Goal: Information Seeking & Learning: Learn about a topic

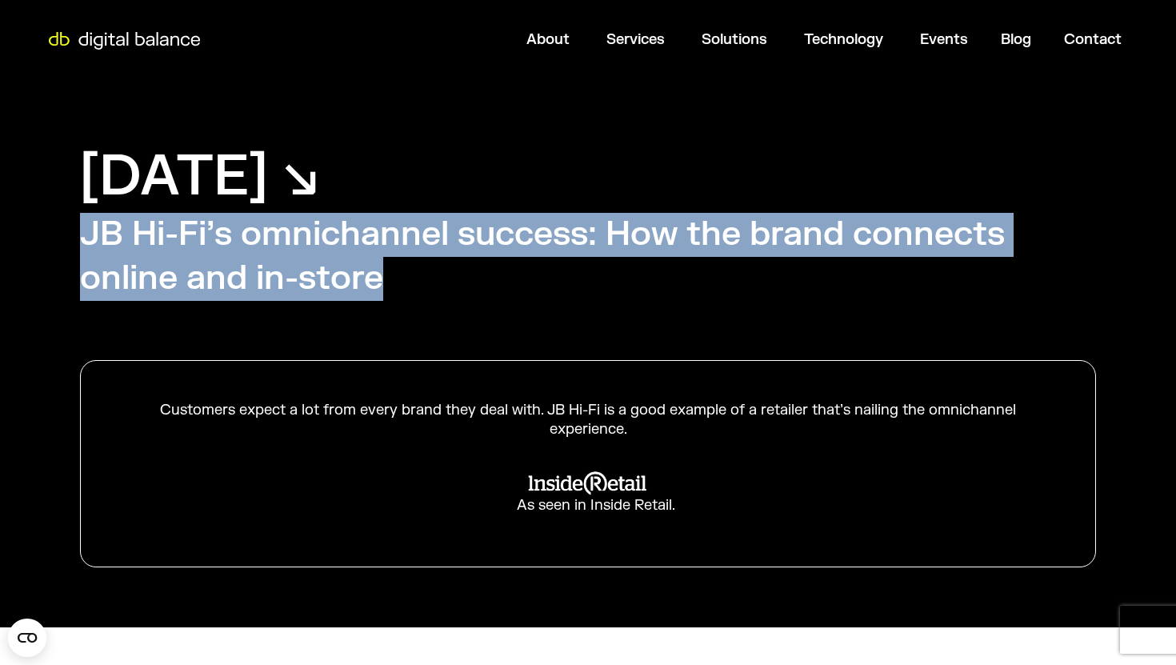
drag, startPoint x: 83, startPoint y: 235, endPoint x: 564, endPoint y: 290, distance: 483.9
click at [564, 290] on h2 "JB Hi-Fi’s omnichannel success: How the brand connects online and in-store" at bounding box center [588, 256] width 1016 height 87
copy h2 "JB Hi-Fi’s omnichannel success: How the brand connects online and in-store"
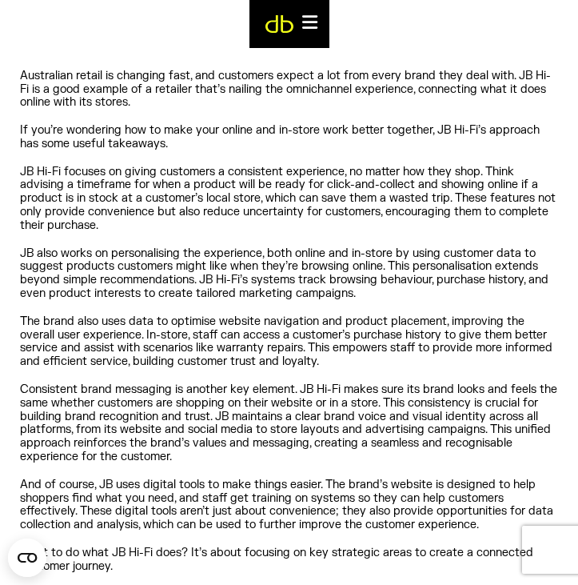
scroll to position [424, 0]
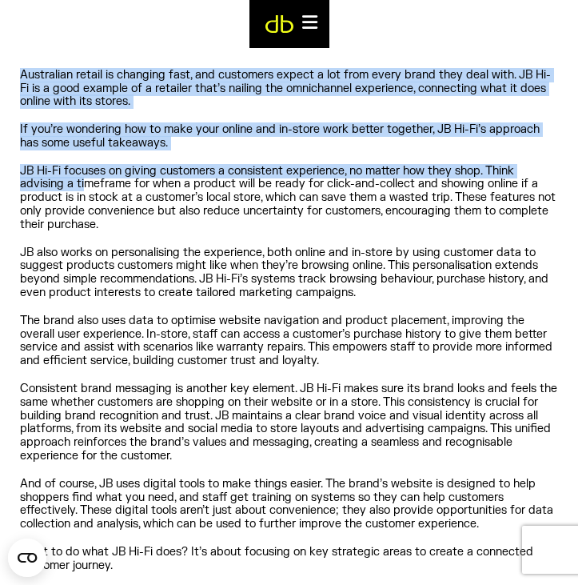
drag, startPoint x: 21, startPoint y: 73, endPoint x: 86, endPoint y: 185, distance: 129.4
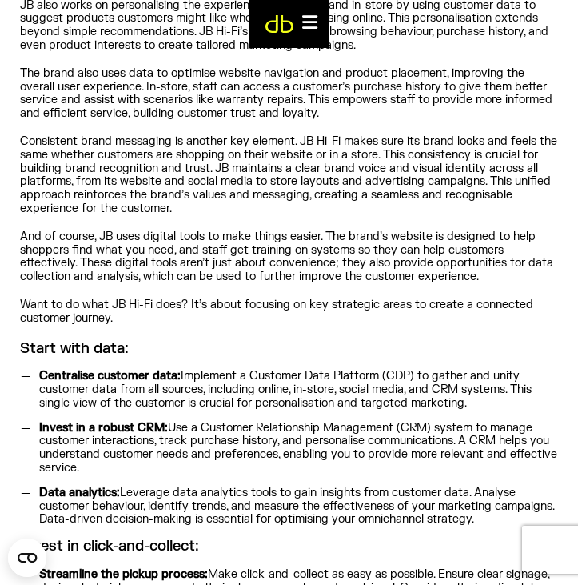
scroll to position [675, 0]
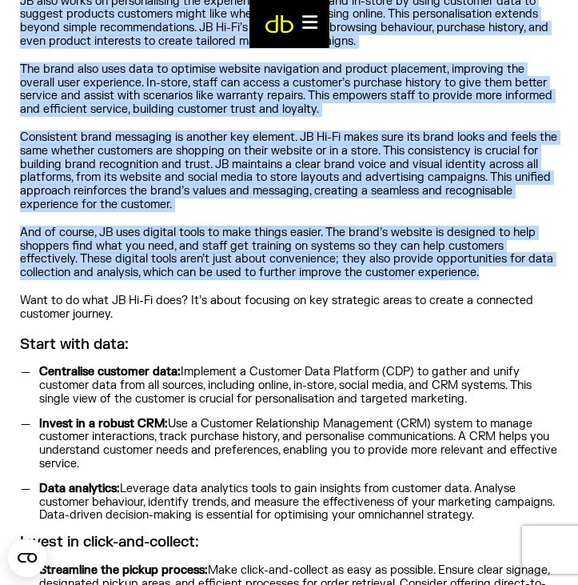
click at [499, 270] on p "And of course, JB uses digital tools to make things easier. The brand’s website…" at bounding box center [289, 253] width 538 height 54
copy div "Loremipsum dolors am consecte adip, eli seddoeius tempor i utl etdo magna aliqu…"
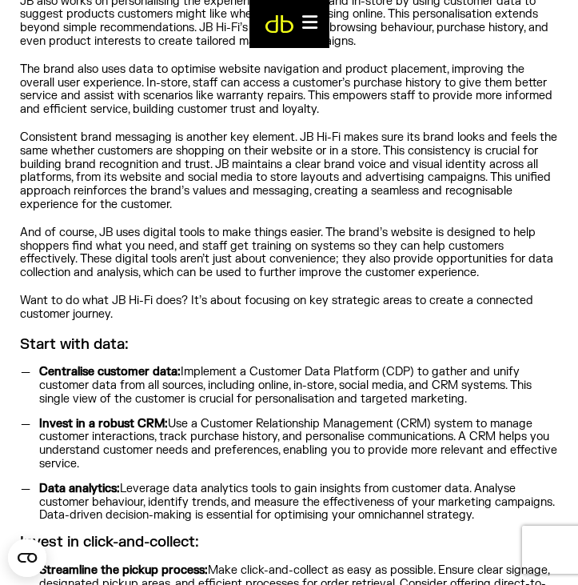
click at [205, 339] on h3 "Start with data:" at bounding box center [289, 345] width 538 height 18
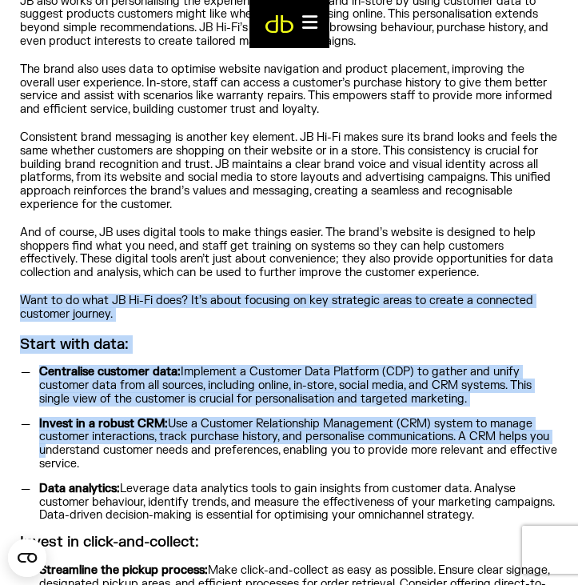
drag, startPoint x: 21, startPoint y: 299, endPoint x: 37, endPoint y: 450, distance: 151.2
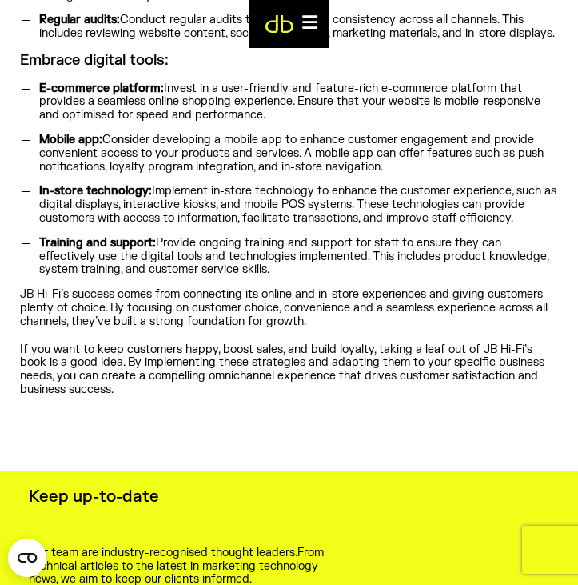
scroll to position [1672, 0]
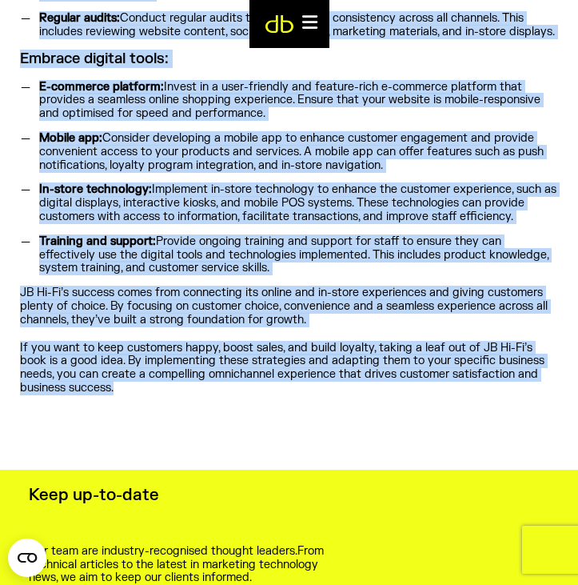
copy div "Lore ip do sita CO Ad-El sedd? Ei’t incid utlabore et dol magnaaliq enima mi ve…"
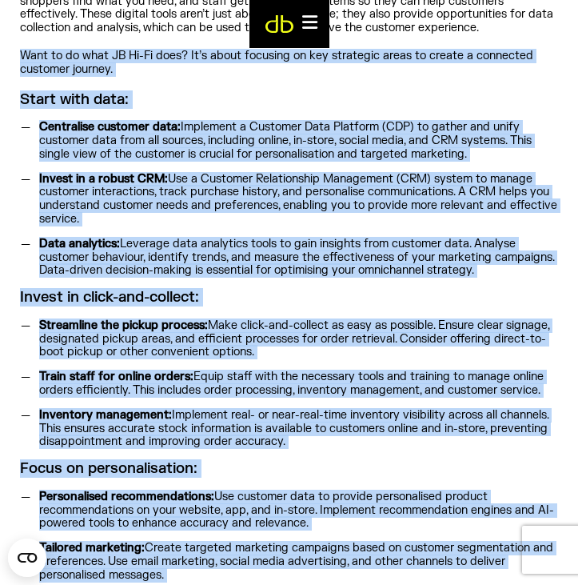
scroll to position [974, 0]
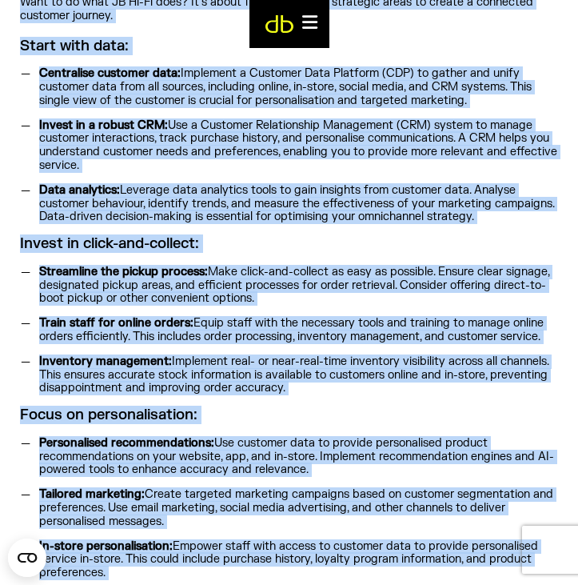
click at [374, 143] on li "Invest in a robust CRM: Use a Customer Relationship Management (CRM) system to …" at bounding box center [296, 146] width 525 height 54
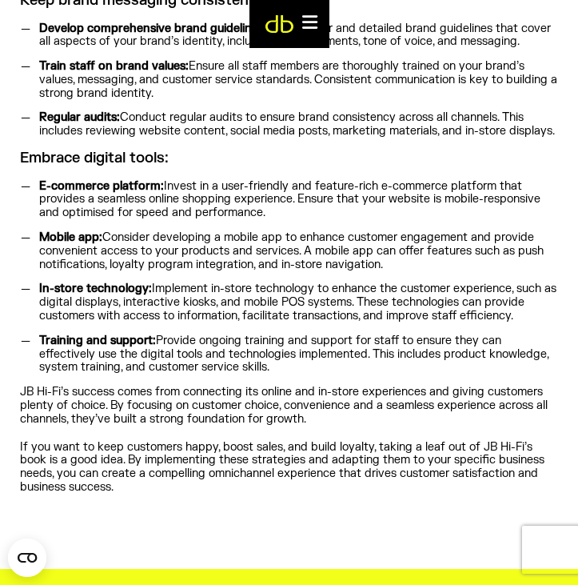
scroll to position [1574, 0]
